Goal: Information Seeking & Learning: Learn about a topic

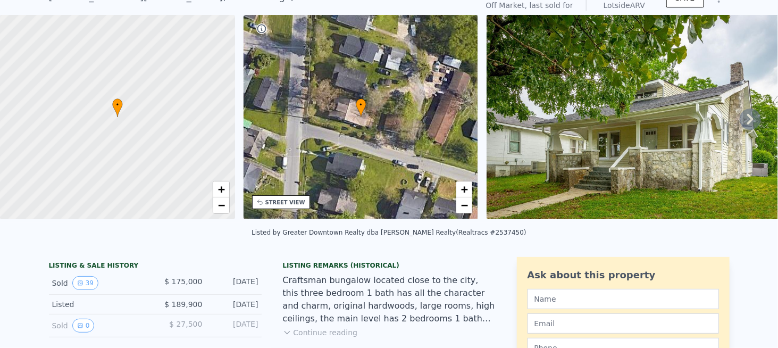
scroll to position [4, 0]
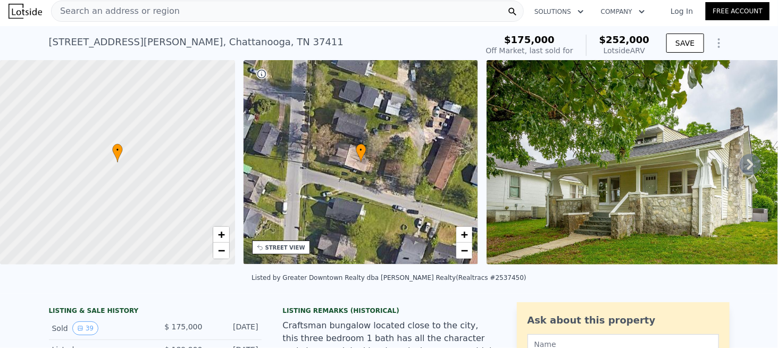
click at [101, 18] on div "Search an address or region" at bounding box center [116, 11] width 128 height 20
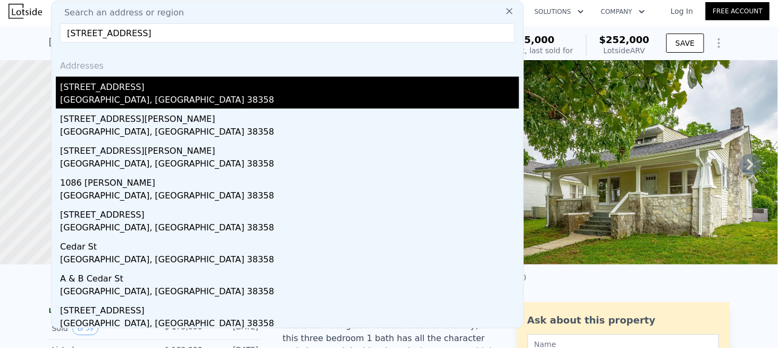
type input "[STREET_ADDRESS]"
click at [119, 98] on div "[GEOGRAPHIC_DATA], [GEOGRAPHIC_DATA] 38358" at bounding box center [289, 101] width 459 height 15
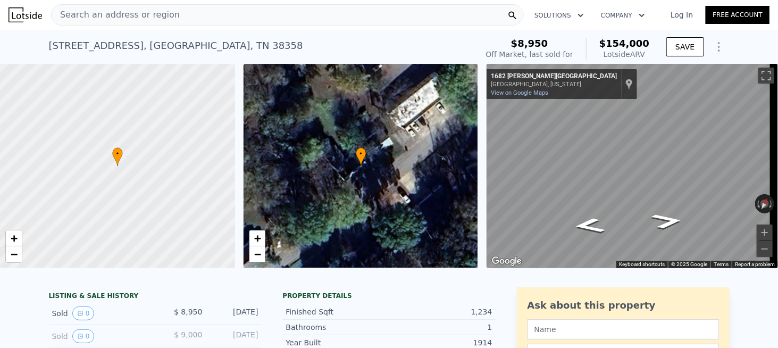
click at [174, 16] on div "Search an address or region" at bounding box center [287, 14] width 473 height 21
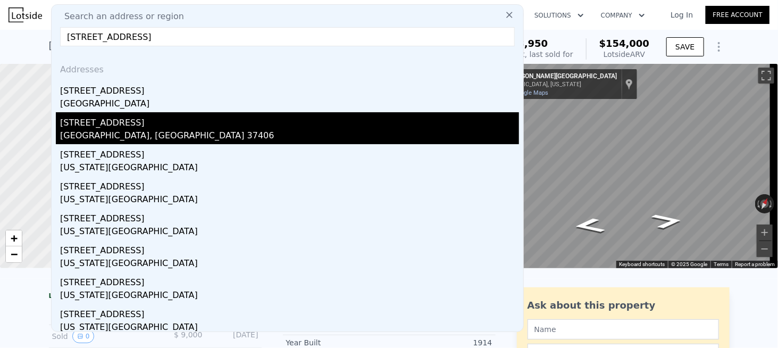
type input "[STREET_ADDRESS]"
click at [105, 134] on div "[GEOGRAPHIC_DATA], [GEOGRAPHIC_DATA] 37406" at bounding box center [289, 136] width 459 height 15
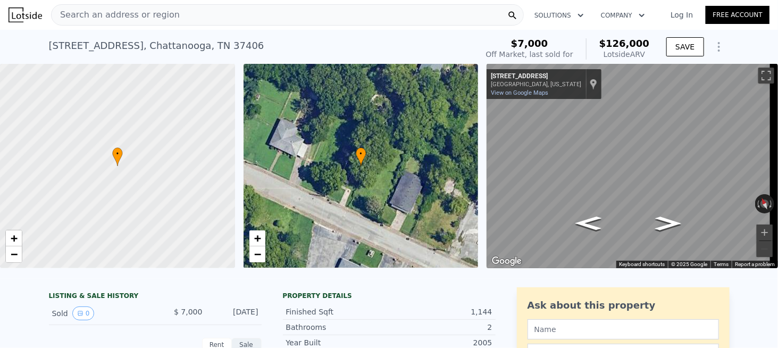
click at [118, 22] on div "Search an address or region" at bounding box center [116, 15] width 128 height 20
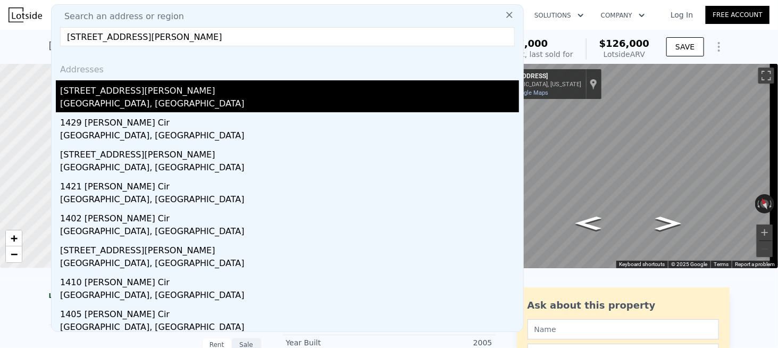
type input "[STREET_ADDRESS][PERSON_NAME]"
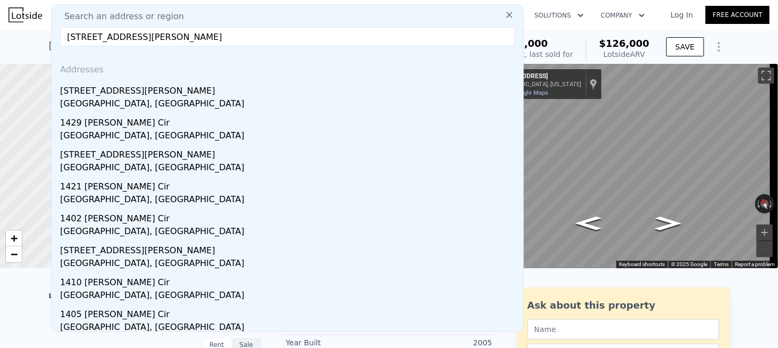
drag, startPoint x: 111, startPoint y: 94, endPoint x: 110, endPoint y: 112, distance: 17.6
click at [111, 94] on div "[STREET_ADDRESS][PERSON_NAME]" at bounding box center [289, 88] width 459 height 17
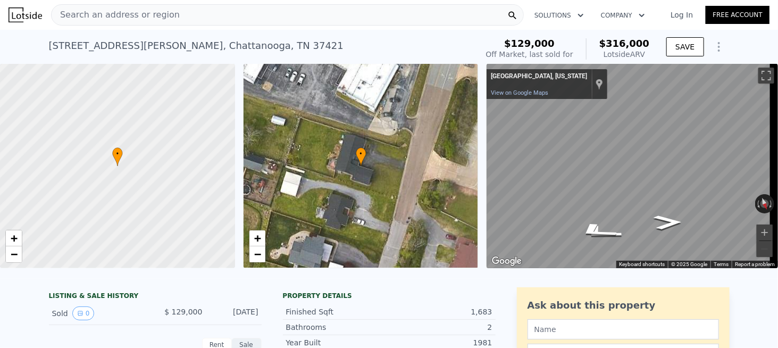
click at [152, 15] on span "Search an address or region" at bounding box center [116, 15] width 128 height 13
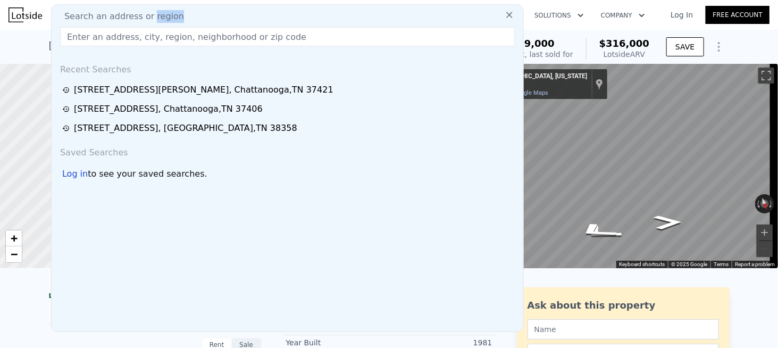
click at [152, 15] on span "Search an address or region" at bounding box center [120, 16] width 128 height 13
paste input "[STREET_ADDRESS]"
drag, startPoint x: 144, startPoint y: 39, endPoint x: 139, endPoint y: 51, distance: 12.9
click at [144, 39] on input "[STREET_ADDRESS]" at bounding box center [287, 36] width 455 height 19
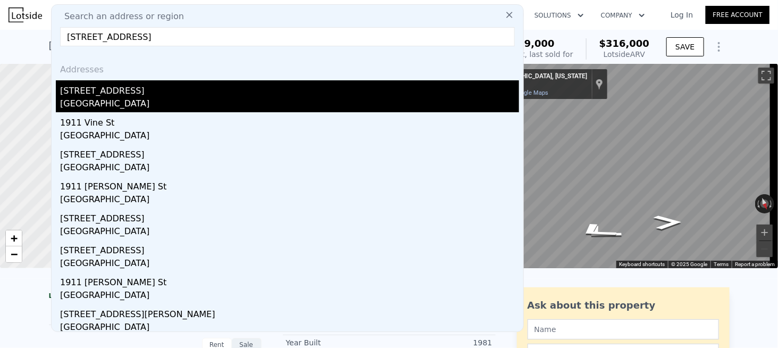
type input "[STREET_ADDRESS]"
click at [106, 97] on div "[GEOGRAPHIC_DATA]" at bounding box center [289, 104] width 459 height 15
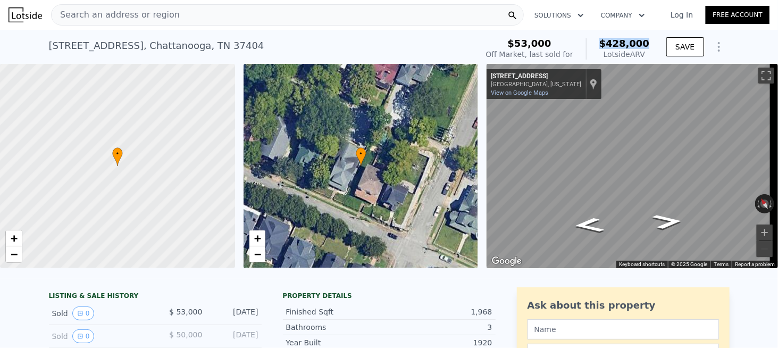
drag, startPoint x: 609, startPoint y: 42, endPoint x: 648, endPoint y: 41, distance: 39.4
click at [648, 41] on div "$428,000 Lotside ARV" at bounding box center [618, 48] width 64 height 21
click at [145, 16] on span "Search an address or region" at bounding box center [116, 15] width 128 height 13
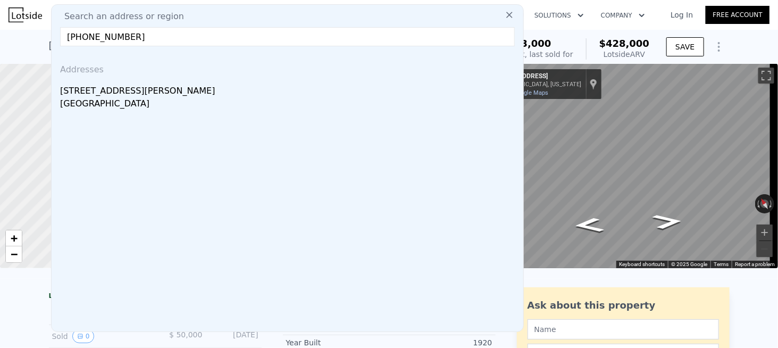
click at [165, 42] on input "[PHONE_NUMBER]" at bounding box center [287, 36] width 455 height 19
paste input "[STREET_ADDRESS][PERSON_NAME]"
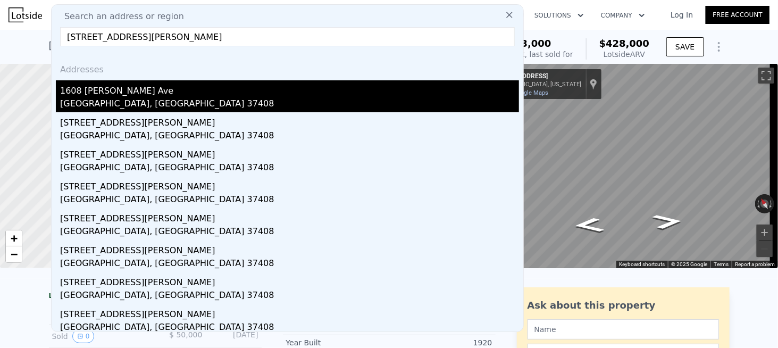
type input "[STREET_ADDRESS][PERSON_NAME]"
click at [138, 95] on div "1608 [PERSON_NAME] Ave" at bounding box center [289, 88] width 459 height 17
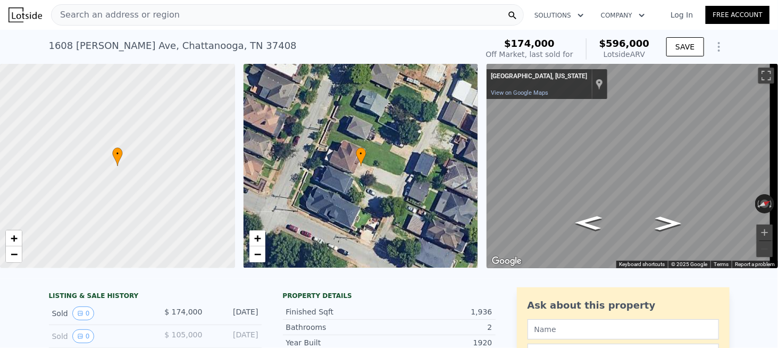
click at [90, 45] on div "[STREET_ADDRESS][PERSON_NAME]" at bounding box center [173, 45] width 248 height 15
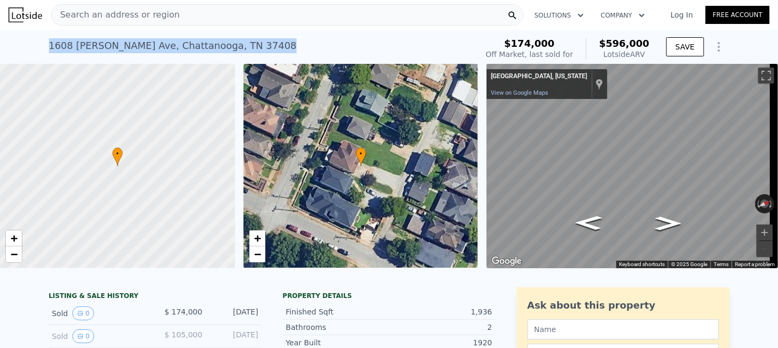
click at [90, 45] on div "[STREET_ADDRESS][PERSON_NAME]" at bounding box center [173, 45] width 248 height 15
copy div "[STREET_ADDRESS][PERSON_NAME] Sold [DATE] for $174k (~ARV $596k )"
click at [778, 167] on div "Search an address or region Solutions Company Open main menu Log In Free Accoun…" at bounding box center [389, 174] width 778 height 348
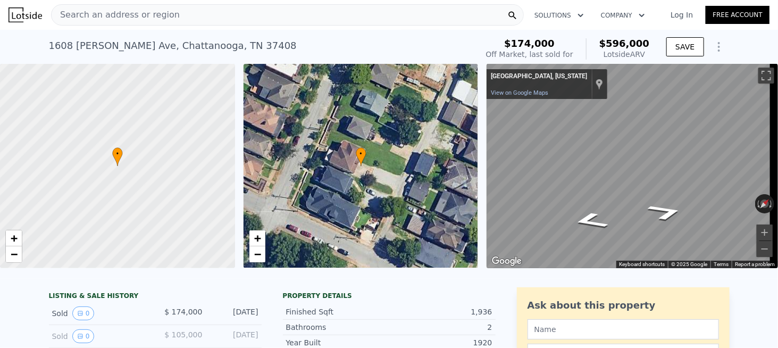
click at [159, 16] on span "Search an address or region" at bounding box center [116, 15] width 128 height 13
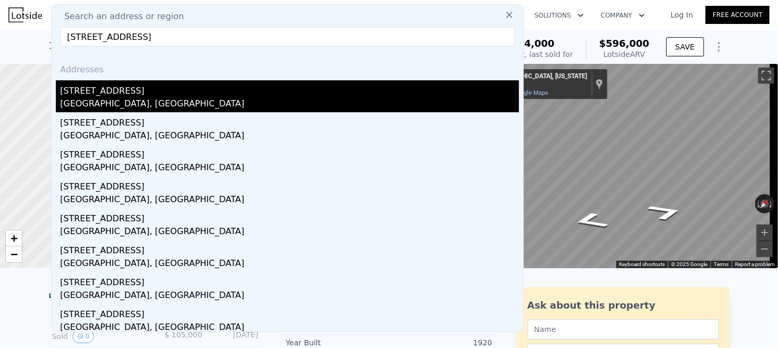
type input "[STREET_ADDRESS]"
click at [102, 94] on div "[STREET_ADDRESS]" at bounding box center [289, 88] width 459 height 17
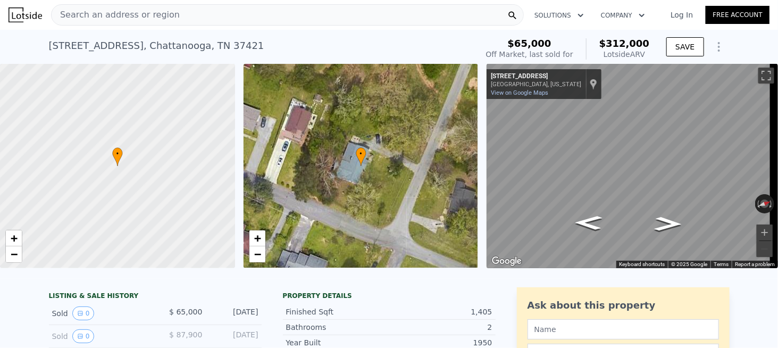
click at [195, 17] on div "Search an address or region" at bounding box center [287, 14] width 473 height 21
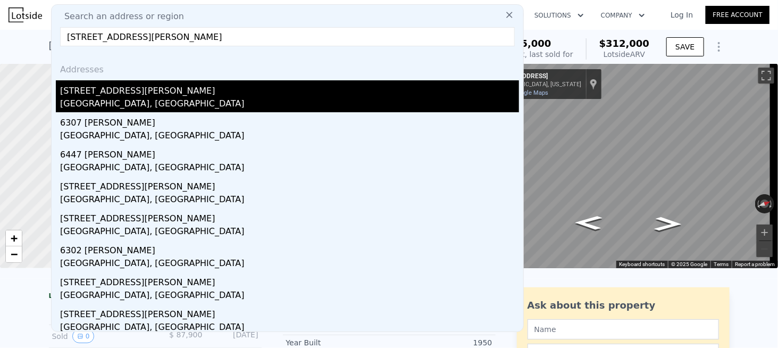
type input "[STREET_ADDRESS][PERSON_NAME]"
click at [126, 99] on div "[GEOGRAPHIC_DATA], [GEOGRAPHIC_DATA]" at bounding box center [289, 104] width 459 height 15
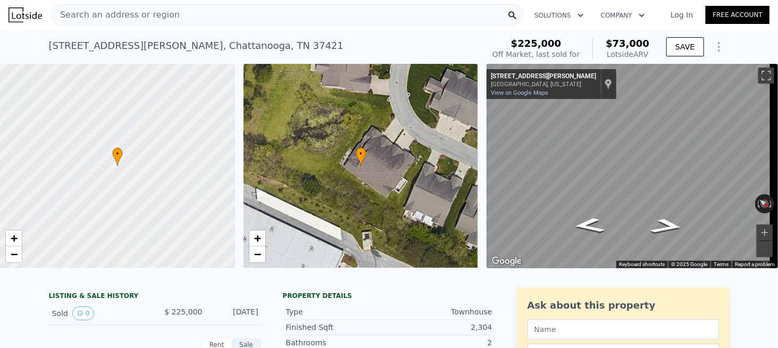
click at [154, 16] on span "Search an address or region" at bounding box center [116, 15] width 128 height 13
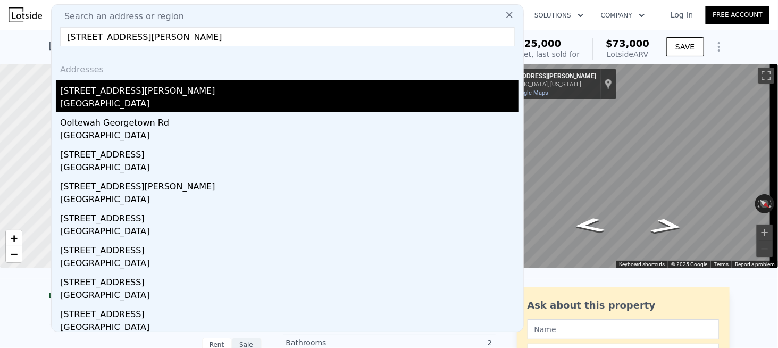
type input "[STREET_ADDRESS][PERSON_NAME]"
click at [103, 98] on div "[GEOGRAPHIC_DATA]" at bounding box center [289, 104] width 459 height 15
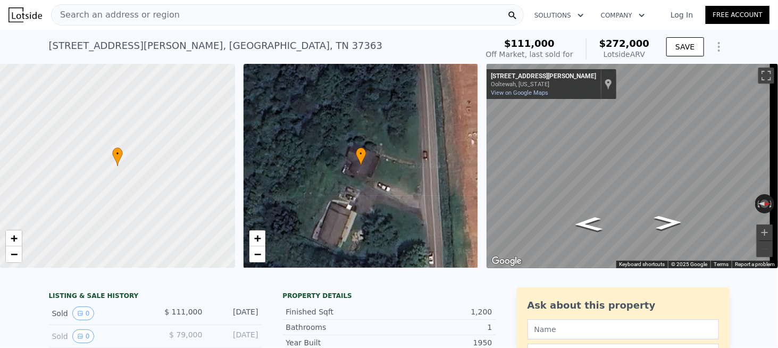
click at [190, 20] on div "Search an address or region" at bounding box center [287, 14] width 473 height 21
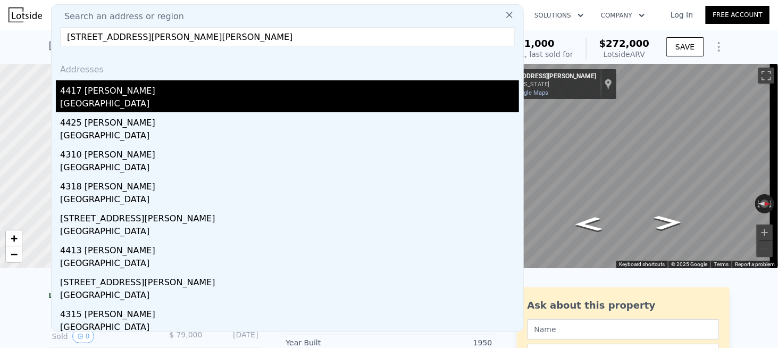
type input "[STREET_ADDRESS][PERSON_NAME][PERSON_NAME]"
click at [124, 97] on div "[GEOGRAPHIC_DATA]" at bounding box center [289, 104] width 459 height 15
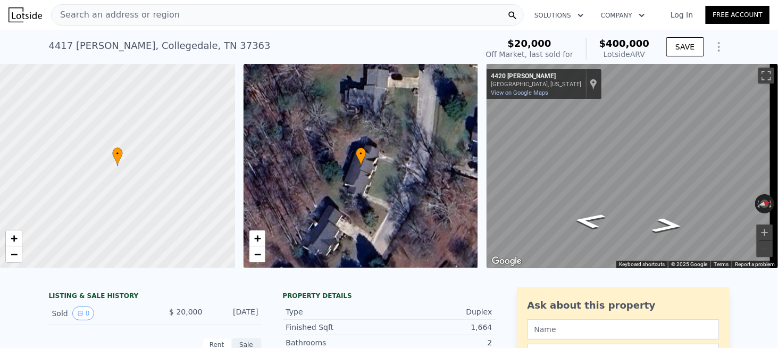
click at [131, 24] on div "Search an address or region" at bounding box center [116, 15] width 128 height 20
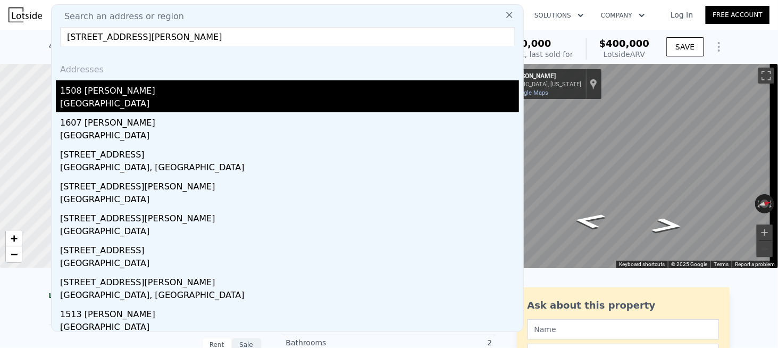
type input "[STREET_ADDRESS][PERSON_NAME]"
click at [98, 96] on div "1508 [PERSON_NAME]" at bounding box center [289, 88] width 459 height 17
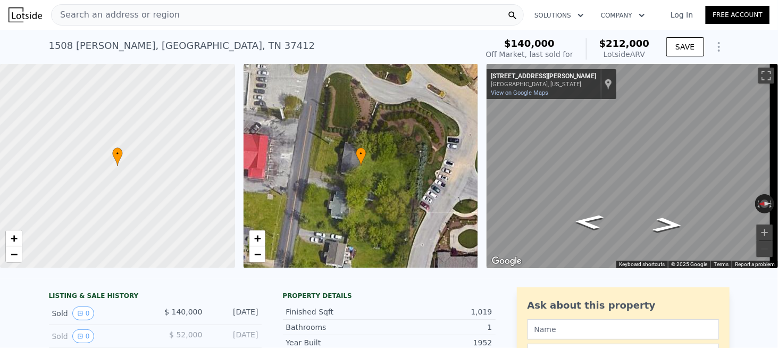
click at [99, 15] on span "Search an address or region" at bounding box center [116, 15] width 128 height 13
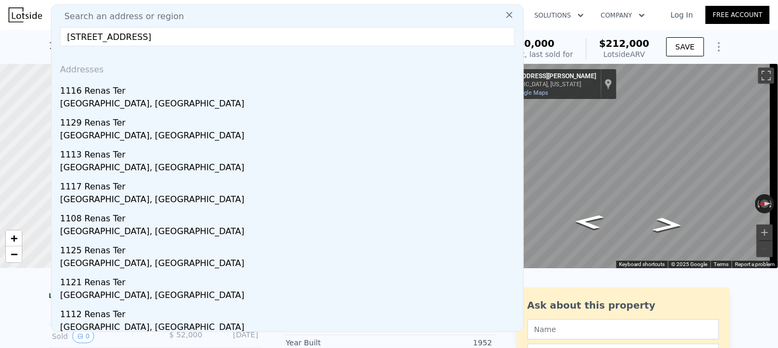
drag, startPoint x: 128, startPoint y: 36, endPoint x: 296, endPoint y: 35, distance: 168.1
click at [296, 35] on input "[STREET_ADDRESS]" at bounding box center [287, 36] width 455 height 19
click at [82, 36] on input "1109 Renas Ter," at bounding box center [287, 36] width 455 height 19
type input "1103 Renas Ter,"
click at [187, 26] on div "Search an address or region 1103 Renas Ter, Addresses [STREET_ADDRESS] [GEOGRAP…" at bounding box center [287, 168] width 473 height 328
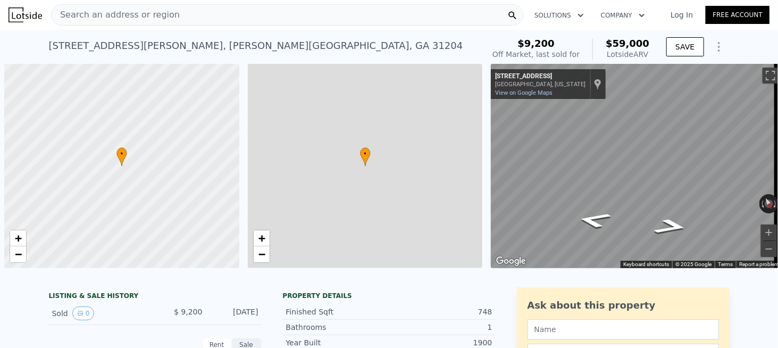
scroll to position [0, 4]
